Goal: Transaction & Acquisition: Purchase product/service

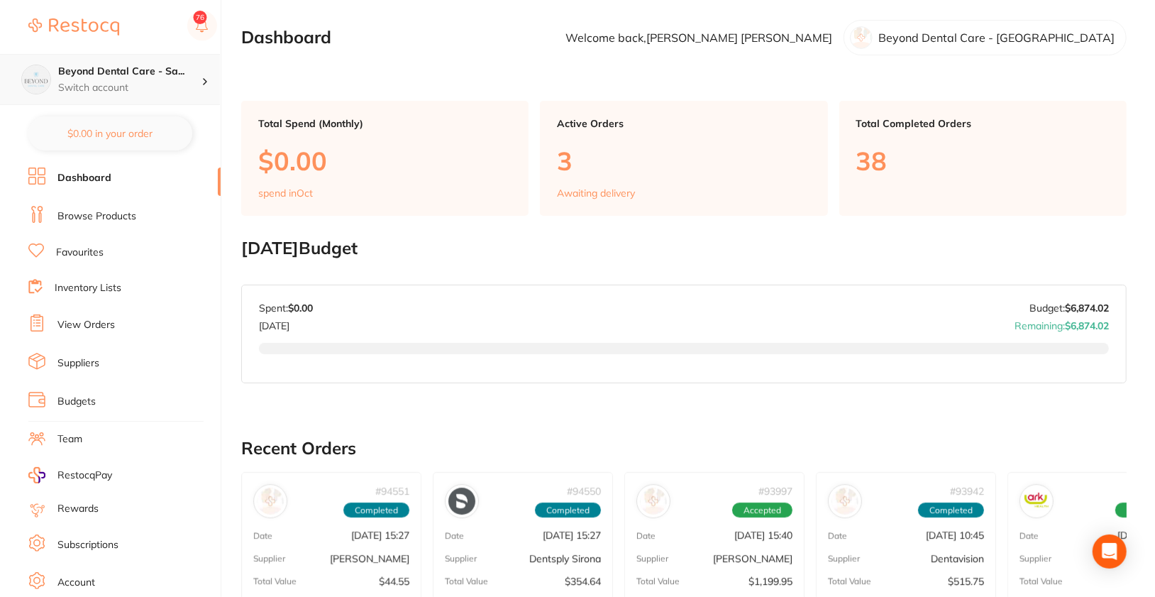
click at [164, 87] on p "Switch account" at bounding box center [129, 88] width 143 height 14
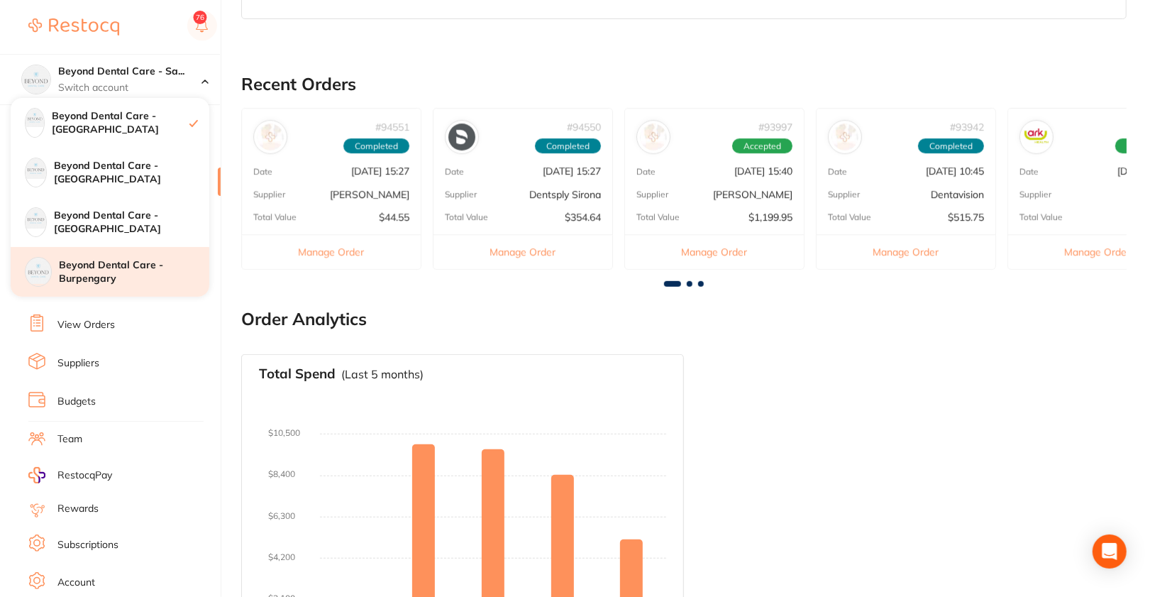
scroll to position [419, 0]
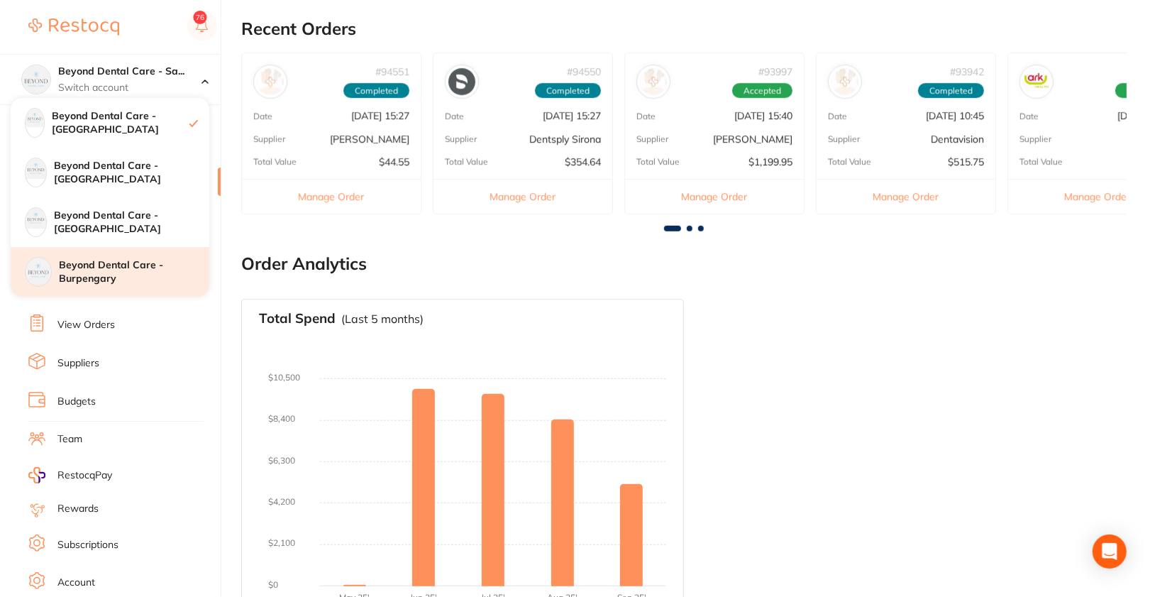
click at [143, 279] on h4 "Beyond Dental Care - Burpengary" at bounding box center [134, 272] width 150 height 28
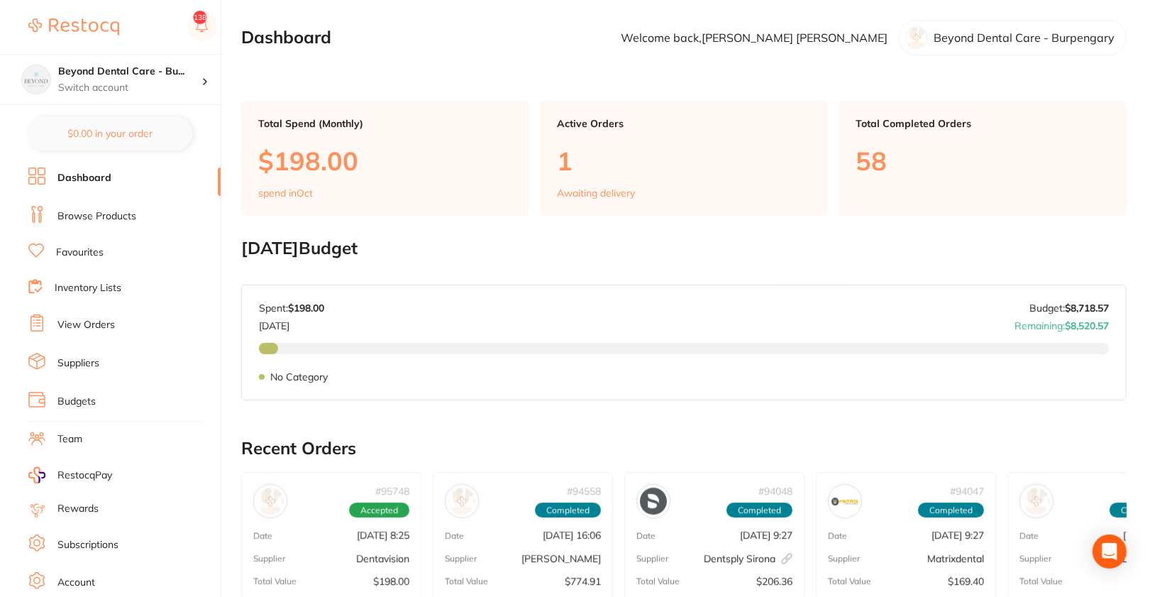
click at [118, 210] on link "Browse Products" at bounding box center [96, 216] width 79 height 14
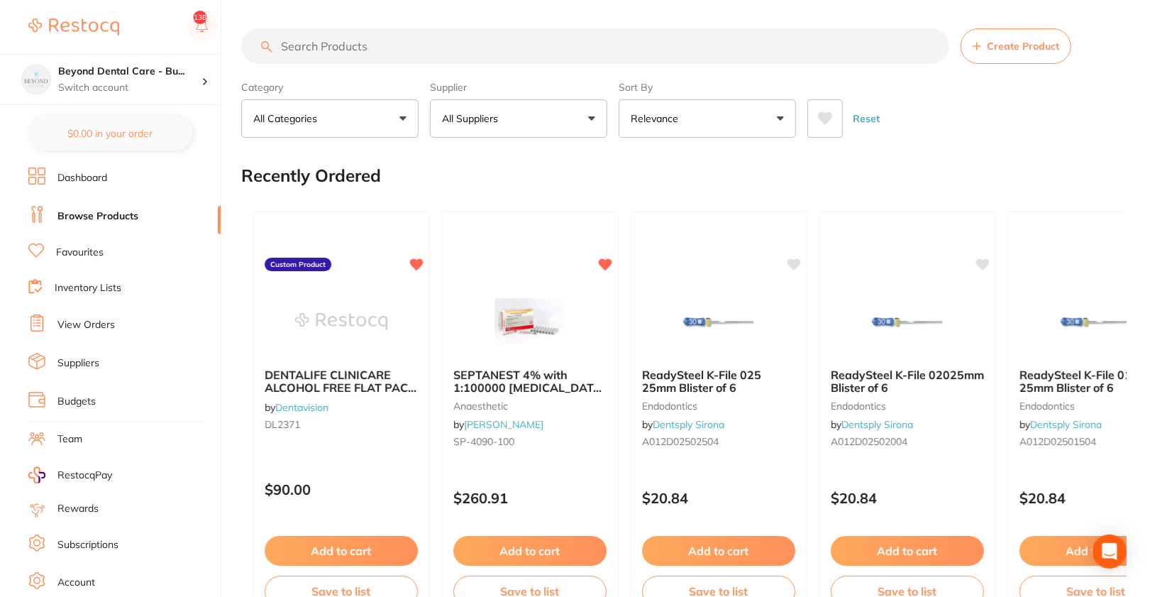
click at [479, 44] on input "search" at bounding box center [595, 45] width 708 height 35
paste input "72.02"
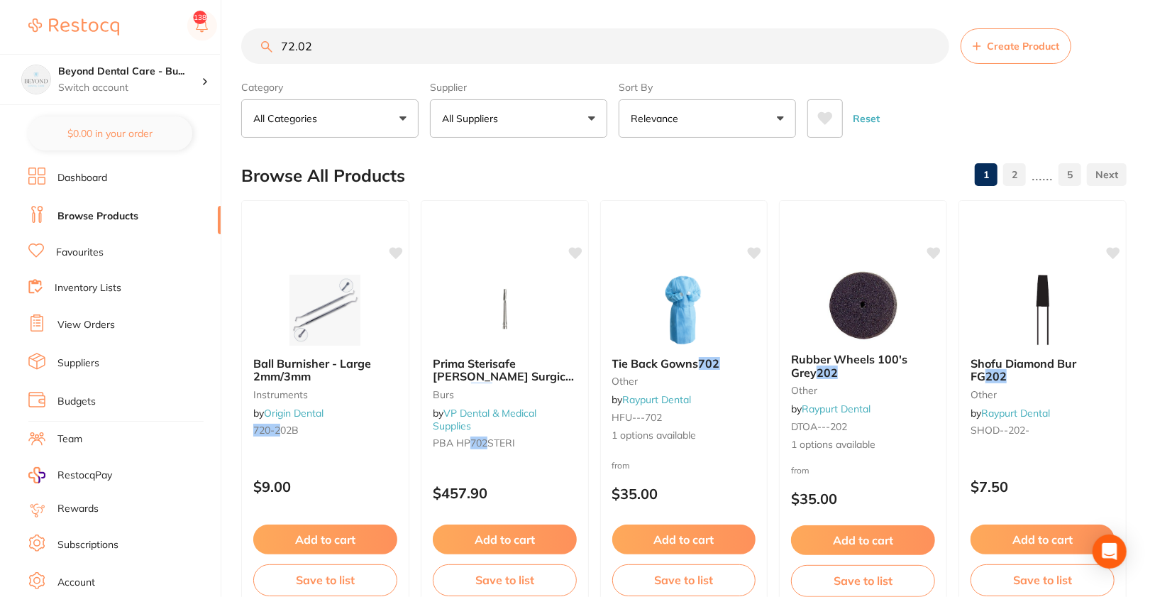
click at [386, 54] on input "72.02" at bounding box center [595, 45] width 708 height 35
paste input "CG-61022087"
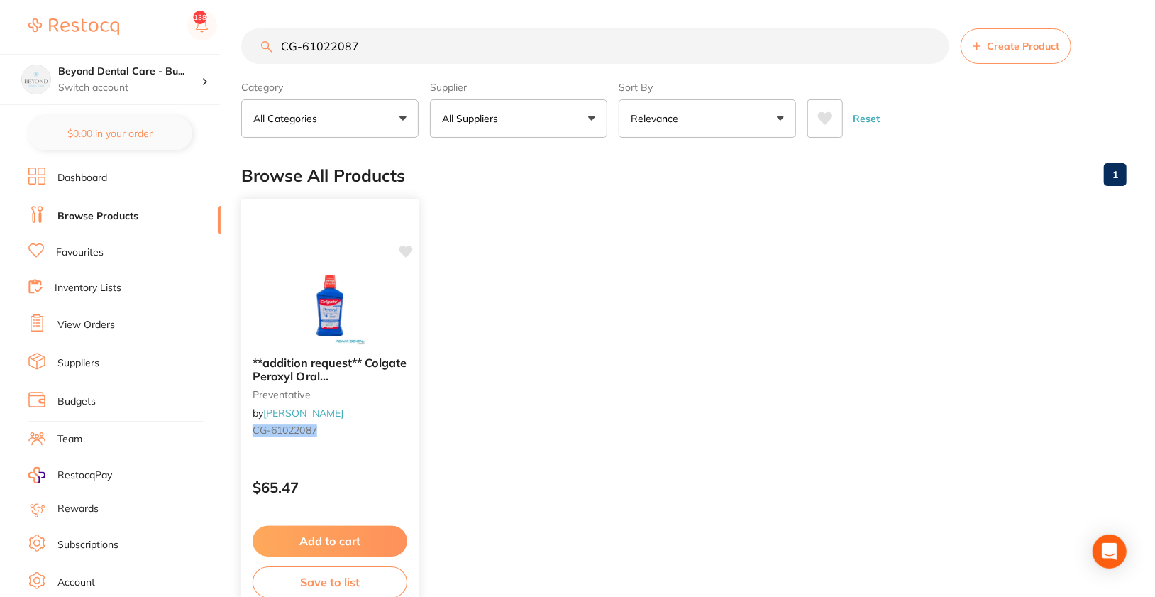
type input "CG-61022087"
click at [408, 250] on icon at bounding box center [405, 252] width 13 height 12
click at [341, 294] on img at bounding box center [329, 309] width 93 height 72
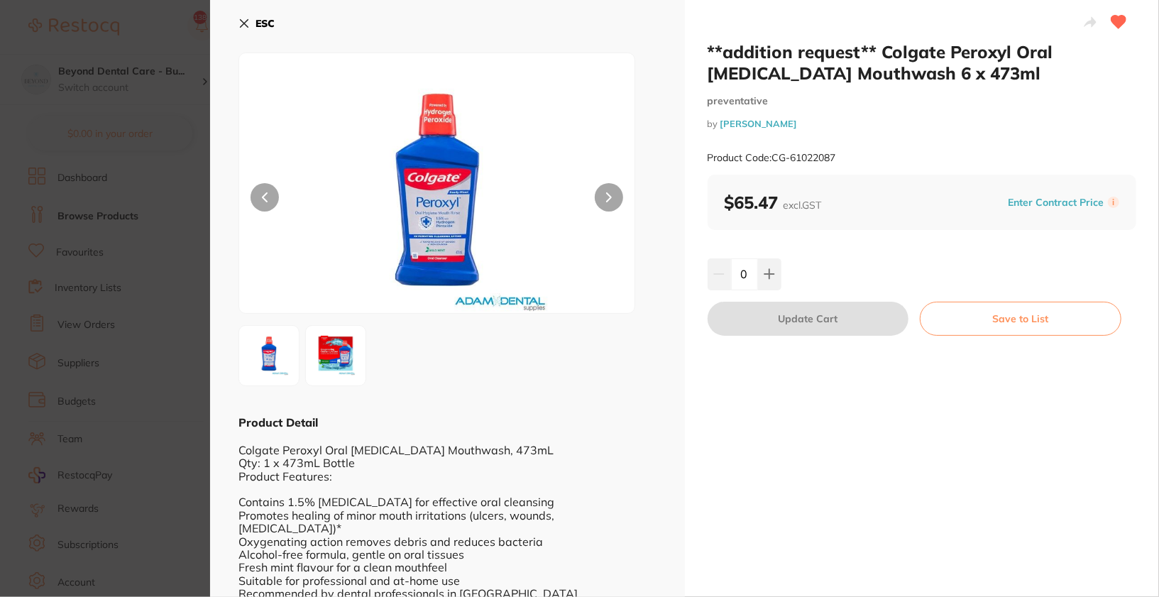
click at [263, 21] on b "ESC" at bounding box center [264, 23] width 19 height 13
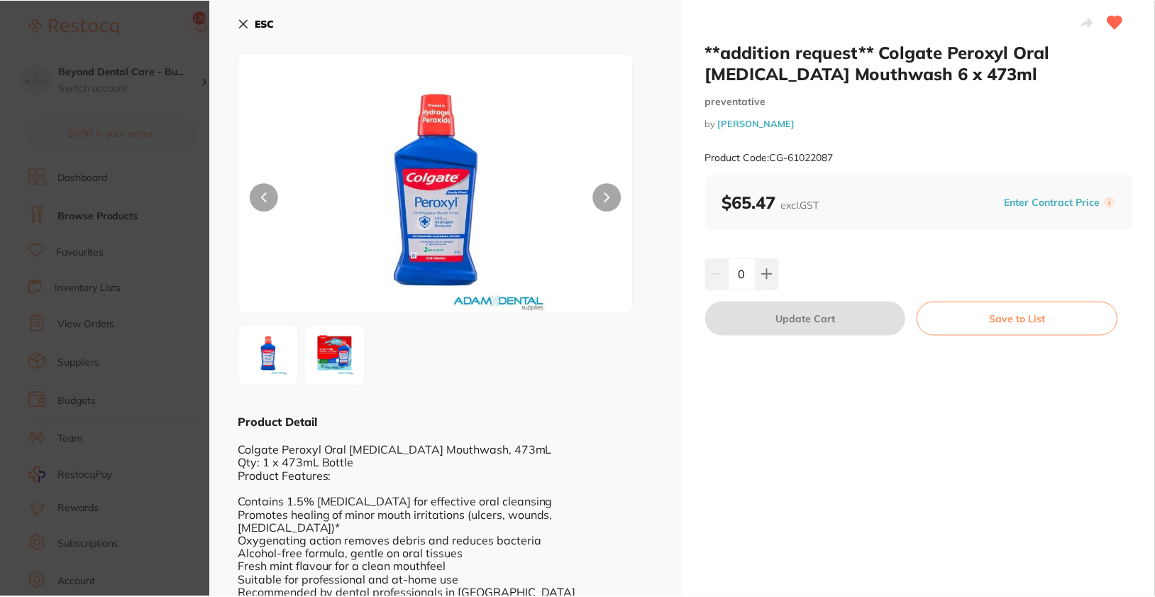
scroll to position [84, 0]
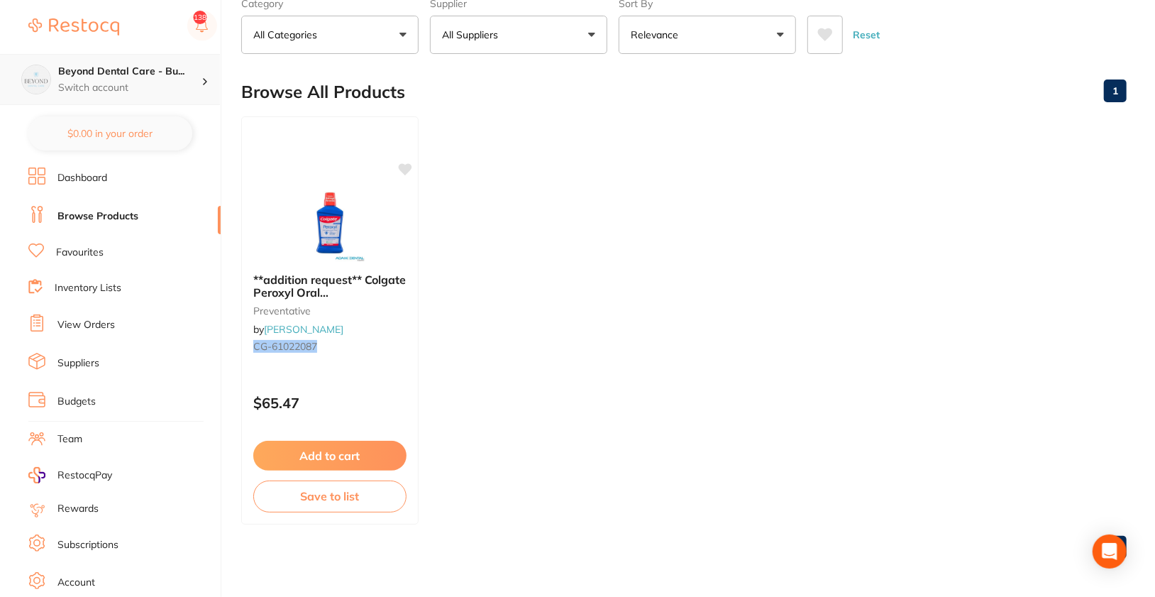
click at [200, 60] on div "Beyond Dental Care - Bu... Switch account" at bounding box center [110, 79] width 220 height 51
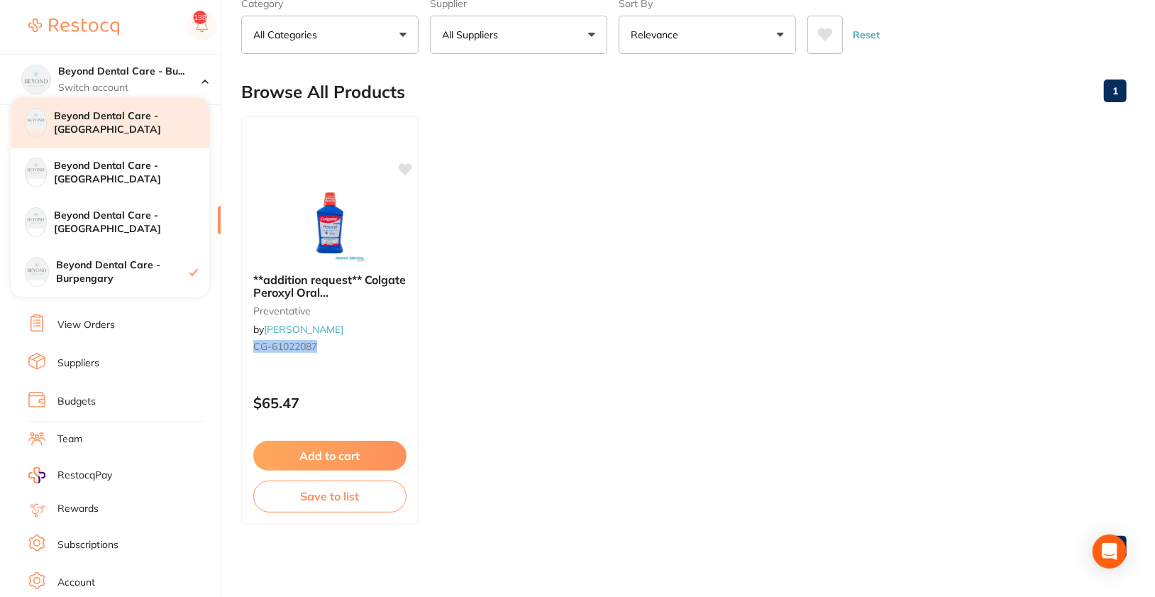
click at [170, 132] on h4 "Beyond Dental Care - [GEOGRAPHIC_DATA]" at bounding box center [131, 123] width 155 height 28
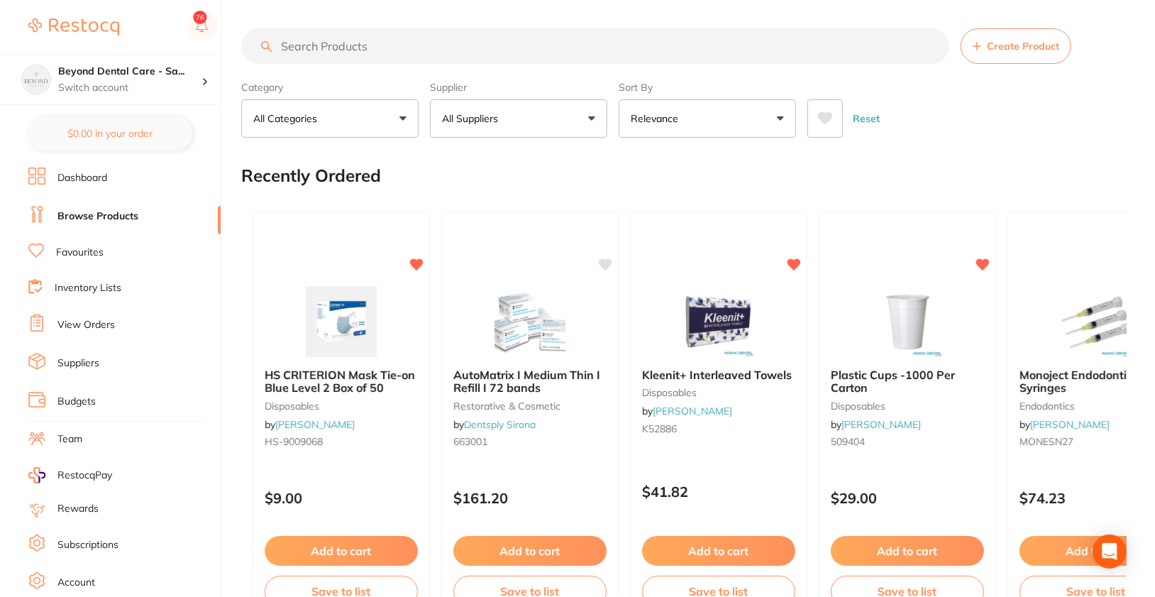
click at [423, 45] on input "search" at bounding box center [595, 45] width 708 height 35
paste input "CG-61022087"
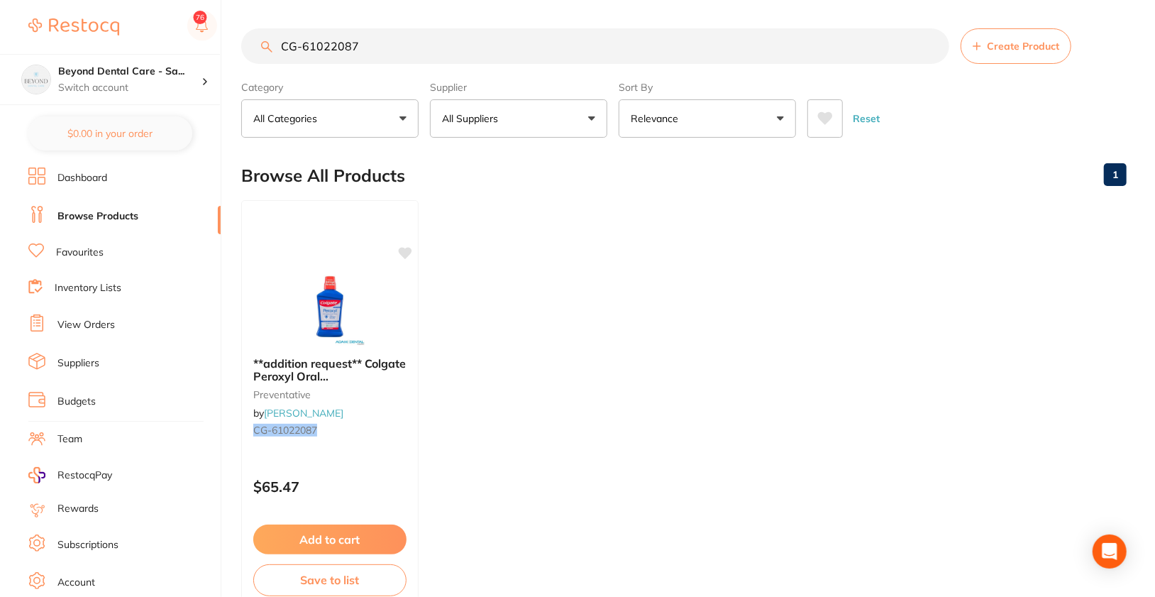
type input "CG-61022087"
click at [192, 71] on h4 "Beyond Dental Care - Sa..." at bounding box center [129, 72] width 143 height 14
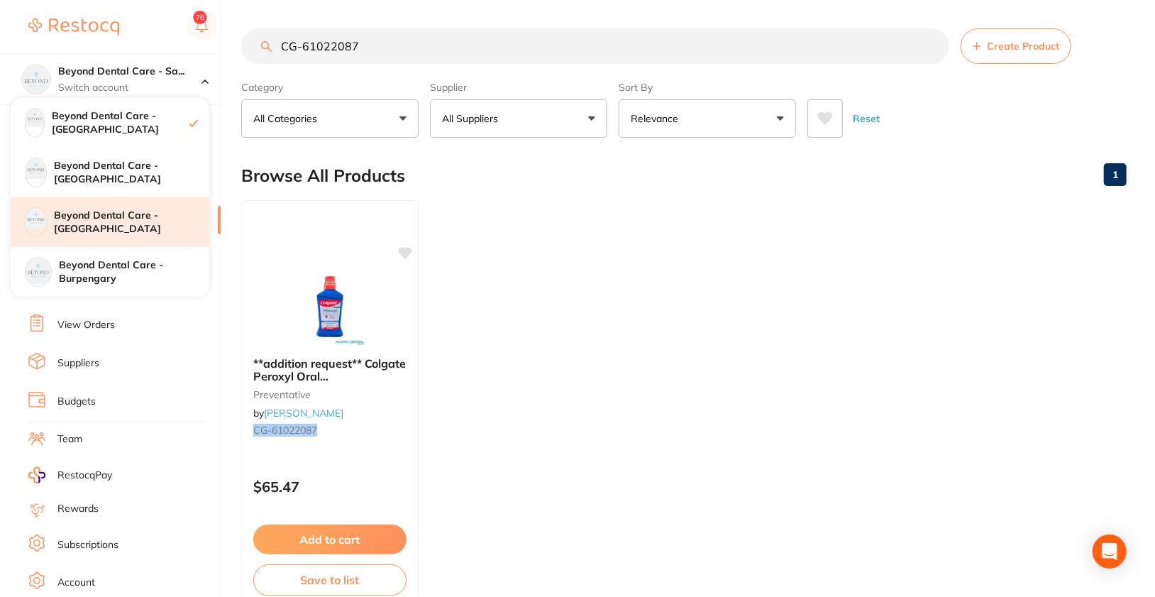
click at [171, 238] on div "Beyond Dental Care - [GEOGRAPHIC_DATA]" at bounding box center [110, 222] width 199 height 50
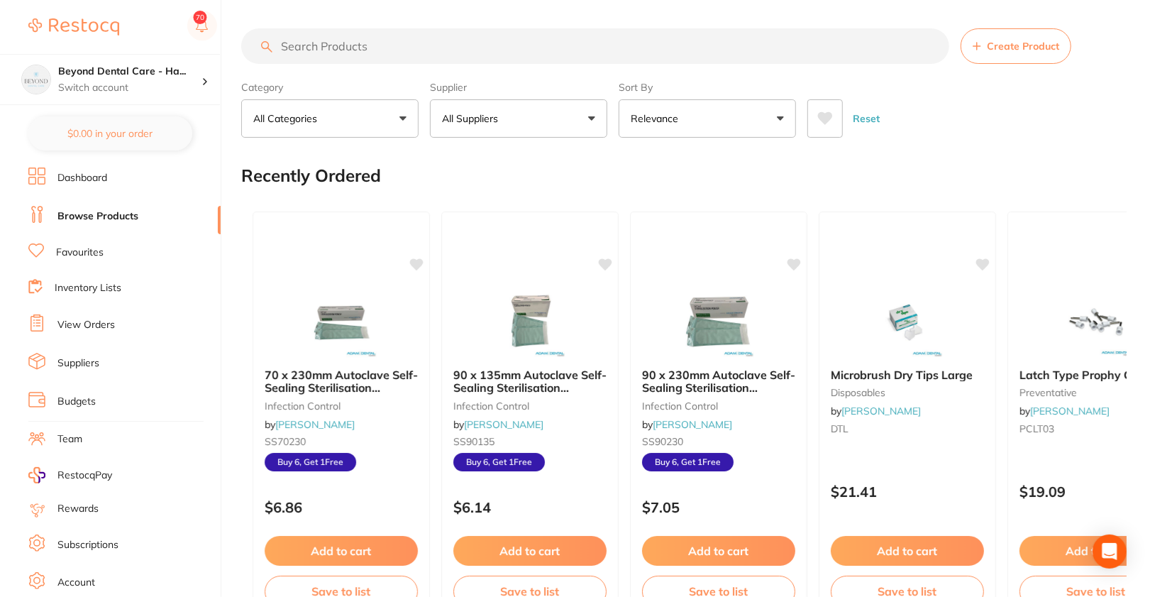
click at [435, 50] on input "search" at bounding box center [595, 45] width 708 height 35
paste input "CG-61022087"
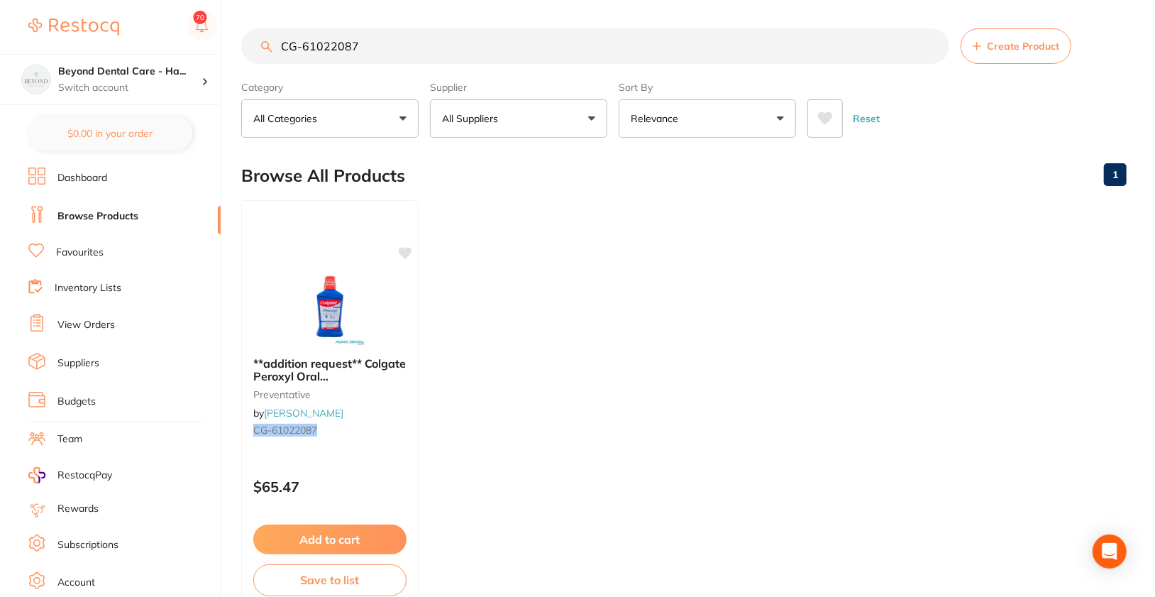
type input "CG-61022087"
click at [187, 82] on p "Switch account" at bounding box center [129, 88] width 143 height 14
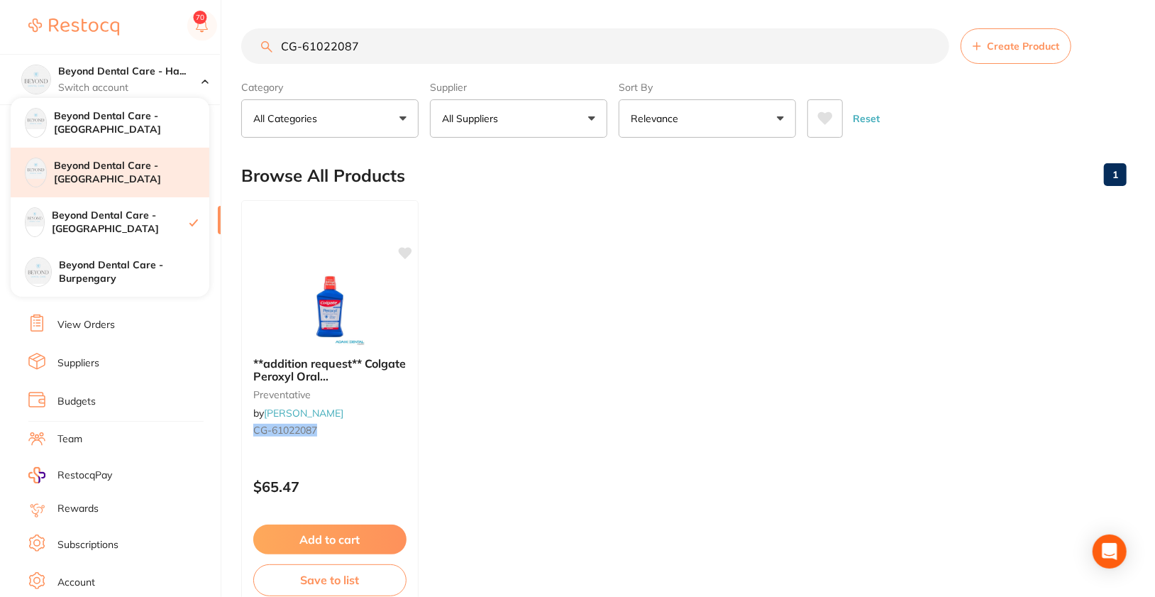
click at [150, 176] on h4 "Beyond Dental Care - [GEOGRAPHIC_DATA]" at bounding box center [131, 173] width 155 height 28
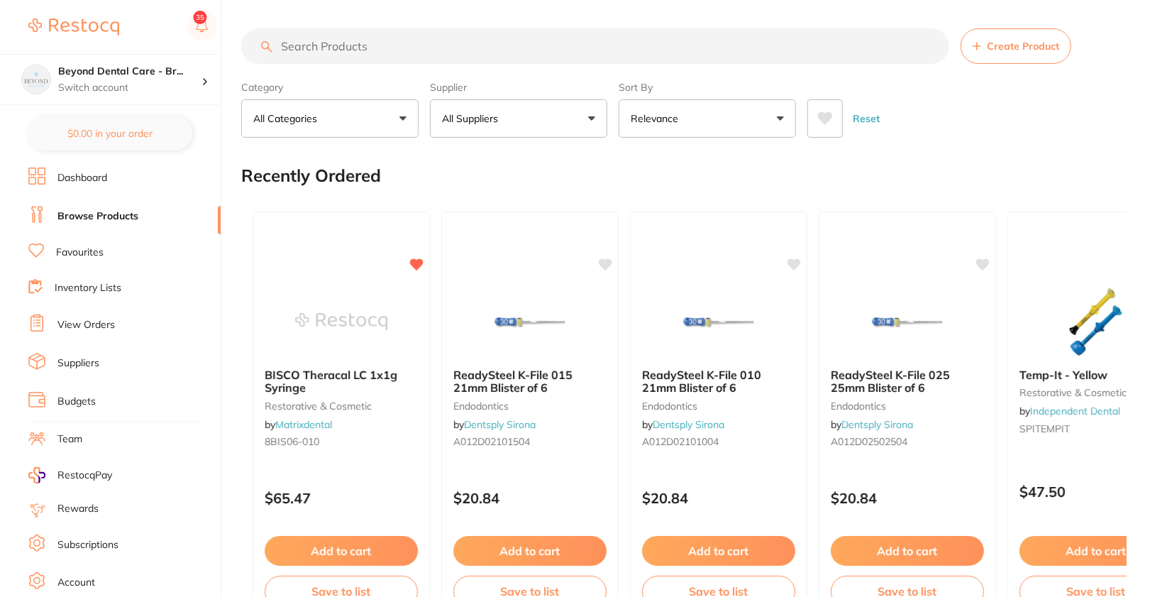
click at [673, 48] on input "search" at bounding box center [595, 45] width 708 height 35
paste input "CG-61022087"
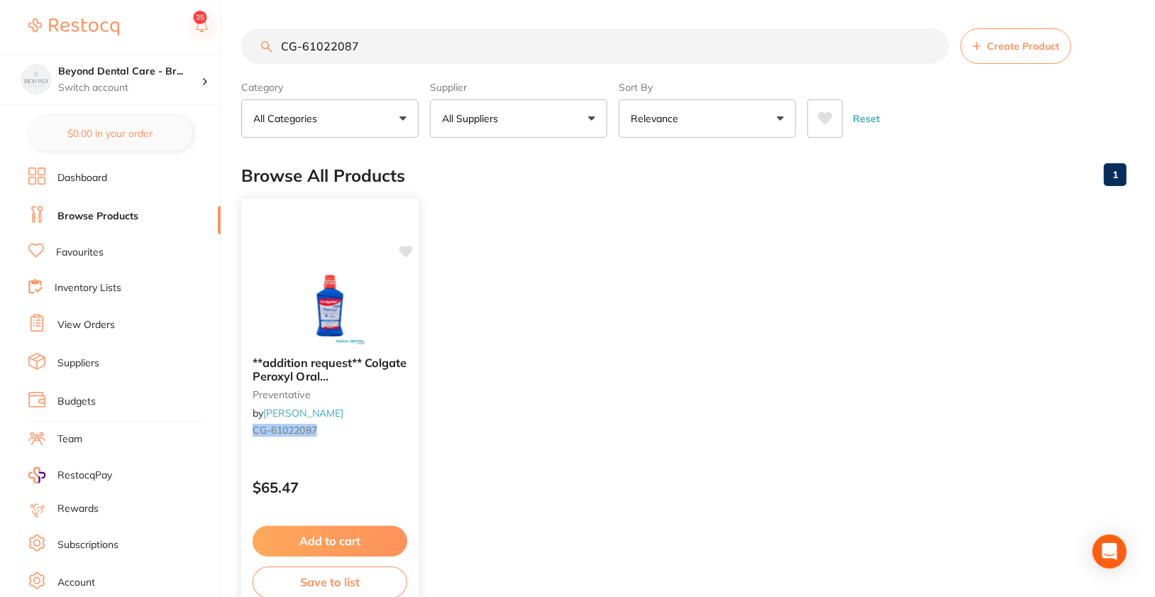
type input "CG-61022087"
click at [375, 326] on img at bounding box center [329, 309] width 93 height 72
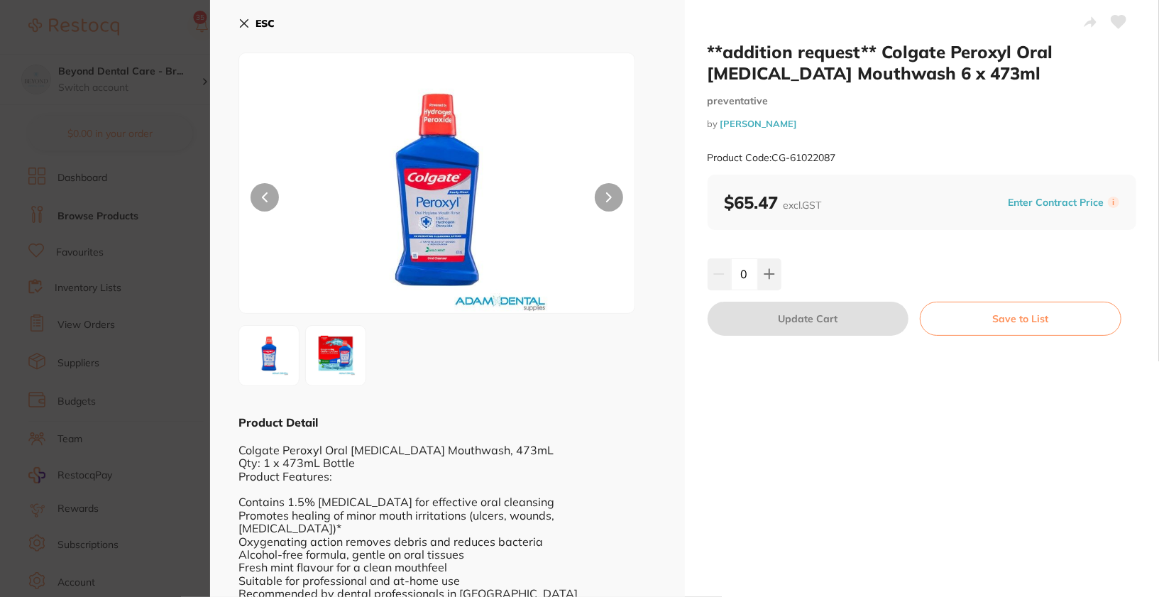
click at [1125, 18] on button at bounding box center [1118, 23] width 35 height 35
click at [252, 26] on button "ESC" at bounding box center [256, 23] width 36 height 24
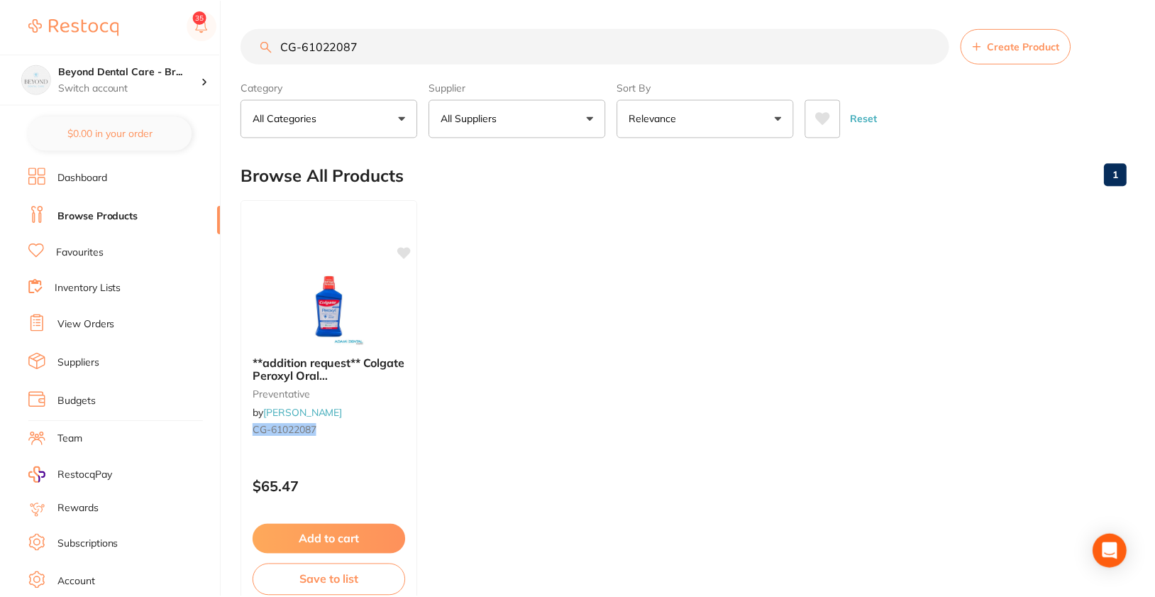
scroll to position [84, 0]
